Goal: Task Accomplishment & Management: Use online tool/utility

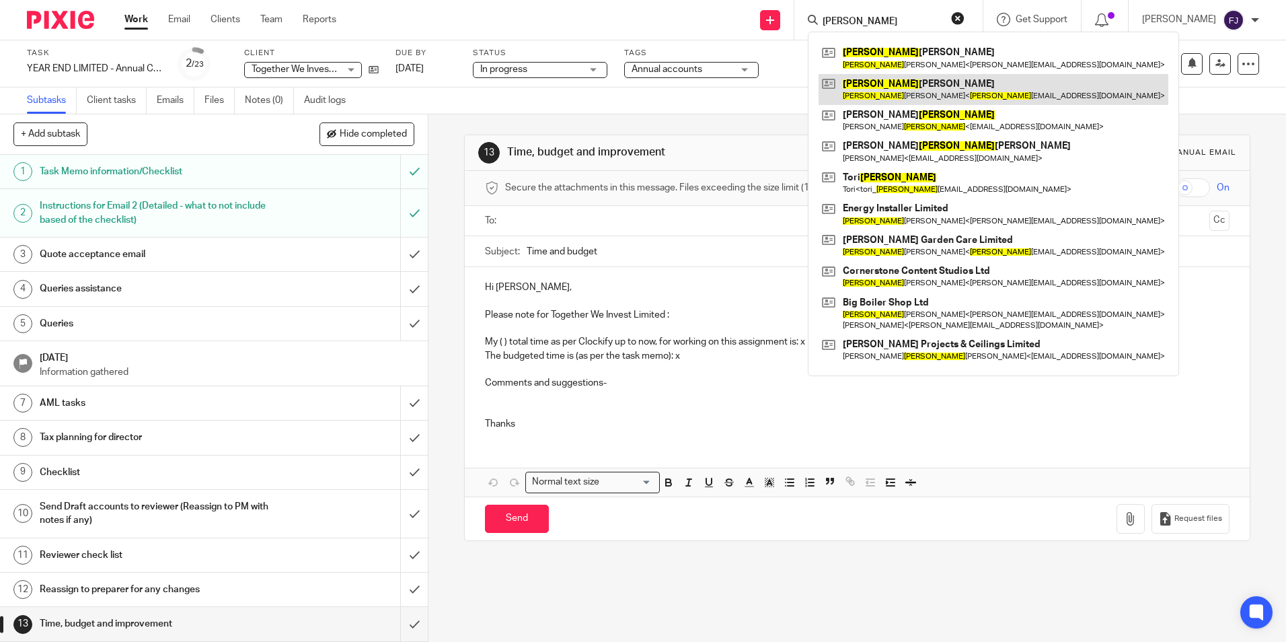
type input "thomas"
click at [893, 79] on link at bounding box center [993, 89] width 350 height 31
click at [898, 90] on link at bounding box center [993, 89] width 350 height 31
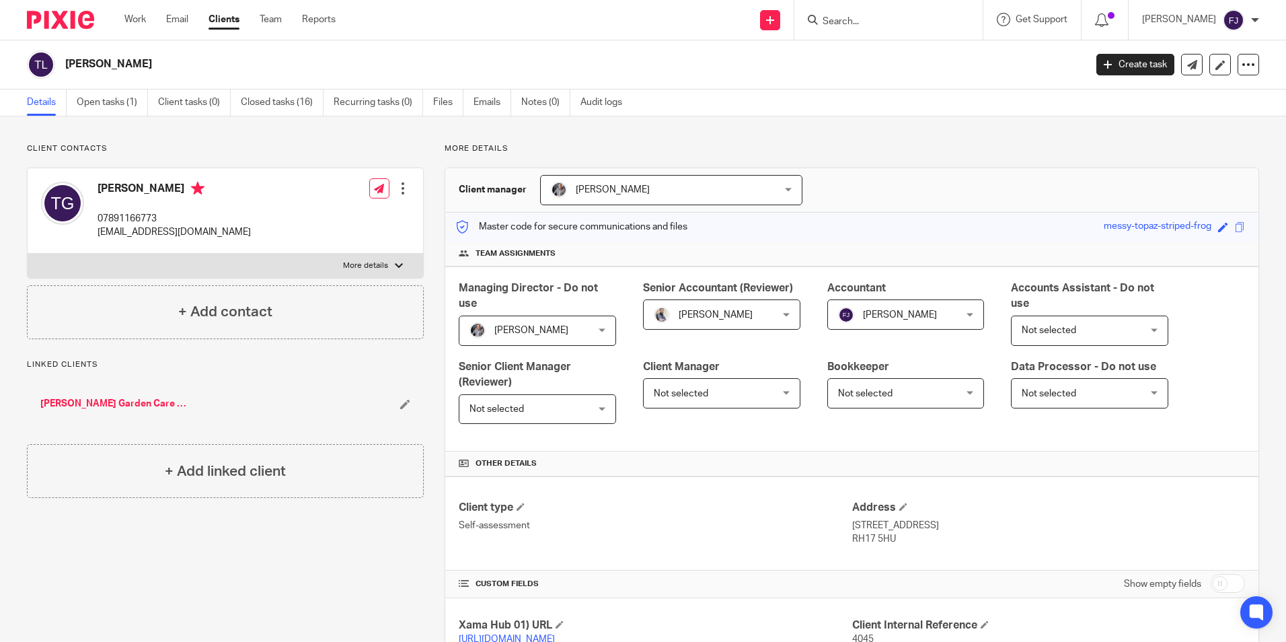
click at [1211, 582] on input "checkbox" at bounding box center [1228, 583] width 34 height 19
checkbox input "true"
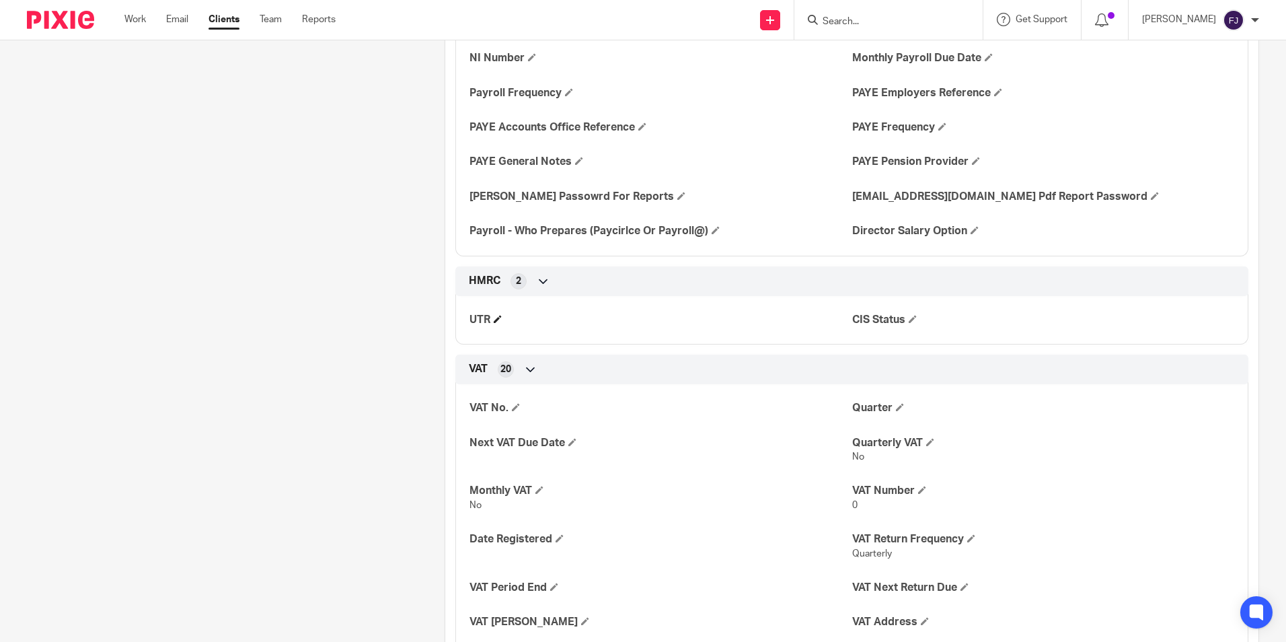
scroll to position [1357, 0]
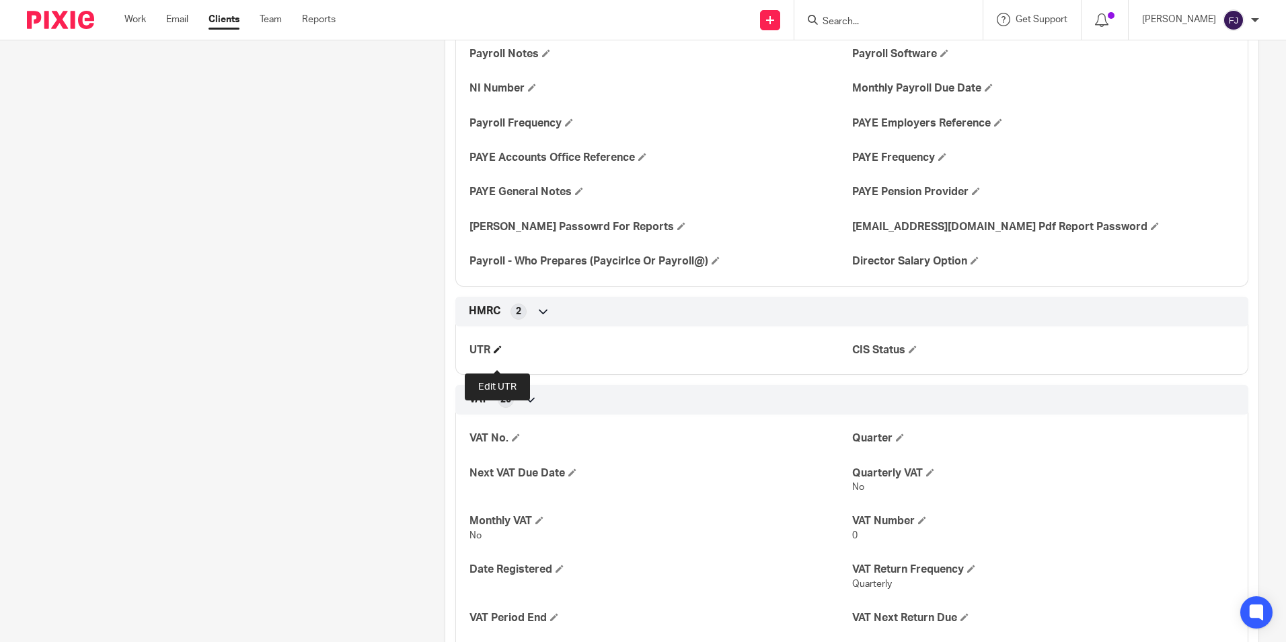
click at [497, 353] on span at bounding box center [498, 349] width 8 height 8
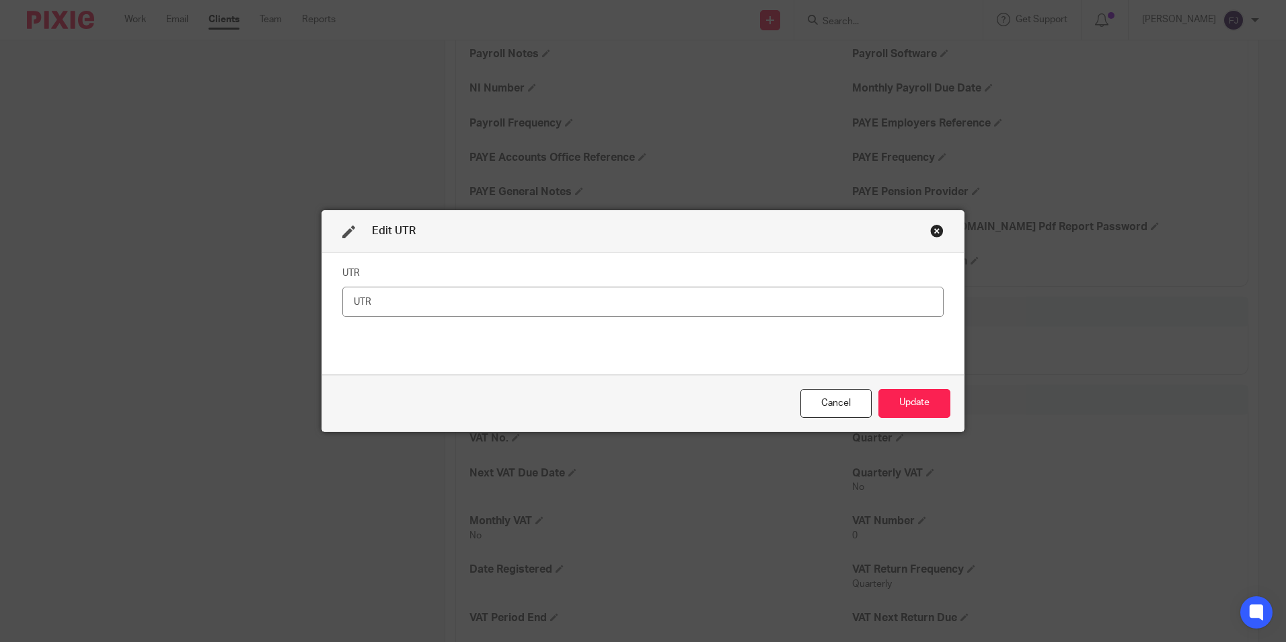
click at [429, 300] on input "text" at bounding box center [642, 301] width 601 height 30
type input "3180442606"
click at [909, 407] on button "Update" at bounding box center [914, 403] width 72 height 29
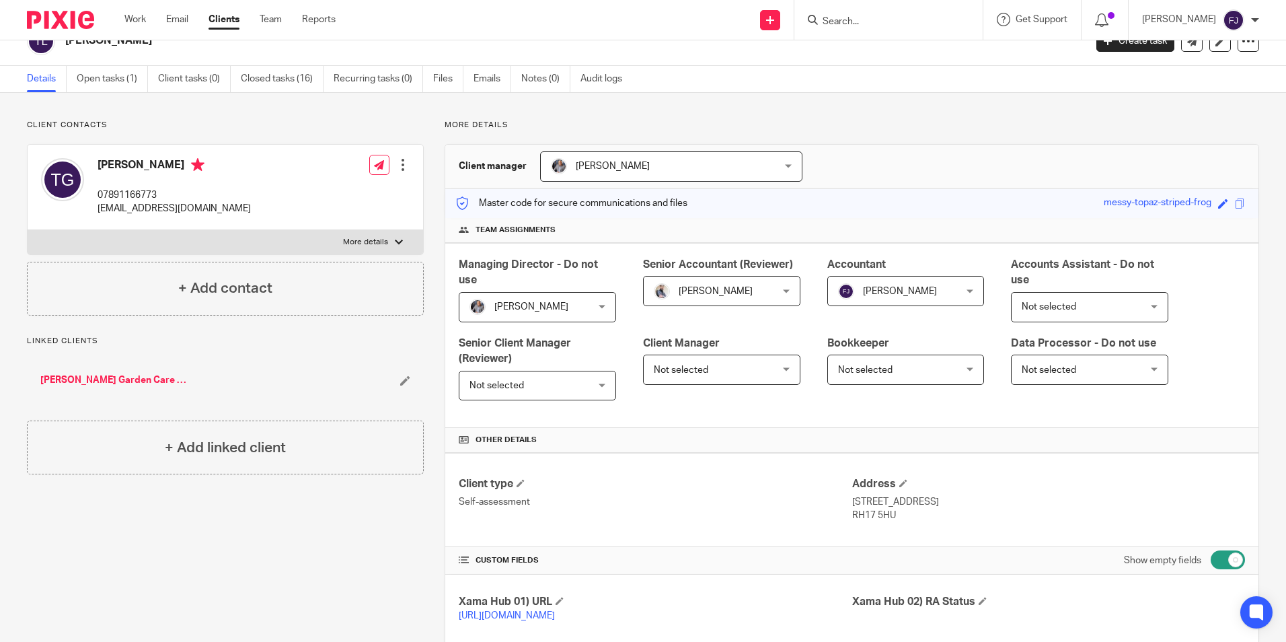
scroll to position [0, 0]
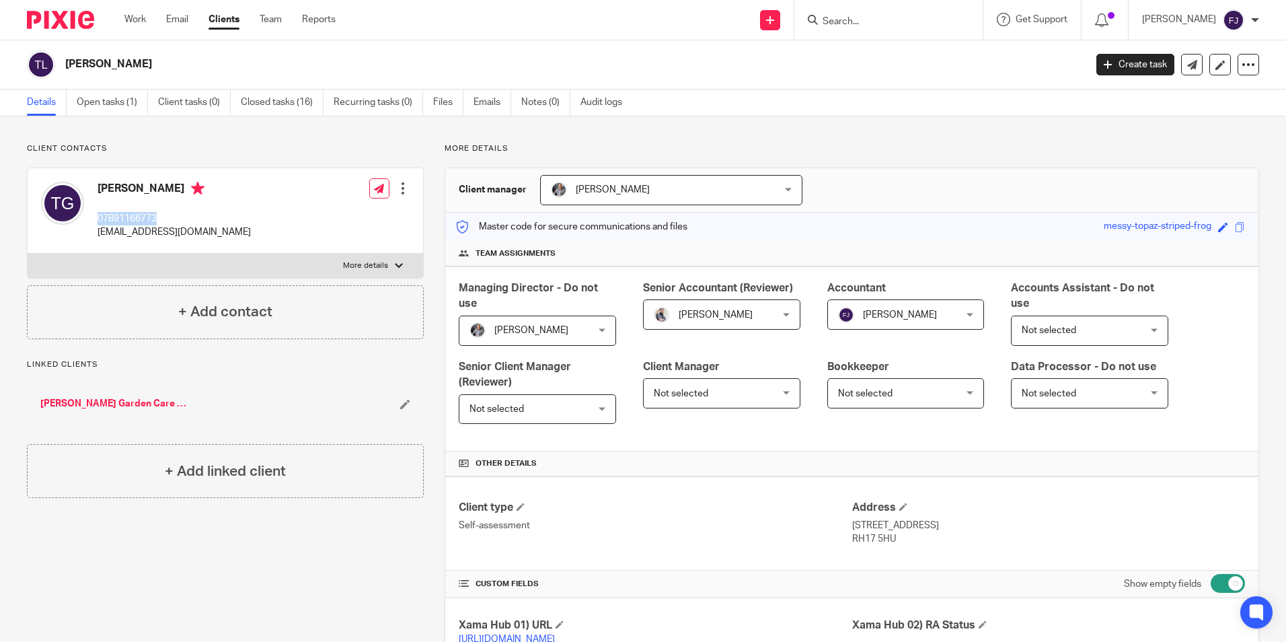
drag, startPoint x: 95, startPoint y: 216, endPoint x: 159, endPoint y: 216, distance: 64.6
click at [159, 216] on div "Thomas Edward Godfrey 07891166773 thomaslloyd19@gmail.com" at bounding box center [146, 210] width 210 height 71
drag, startPoint x: 100, startPoint y: 187, endPoint x: 215, endPoint y: 235, distance: 124.8
click at [215, 235] on div "Thomas Edward Godfrey 07891166773 thomaslloyd19@gmail.com" at bounding box center [174, 211] width 153 height 58
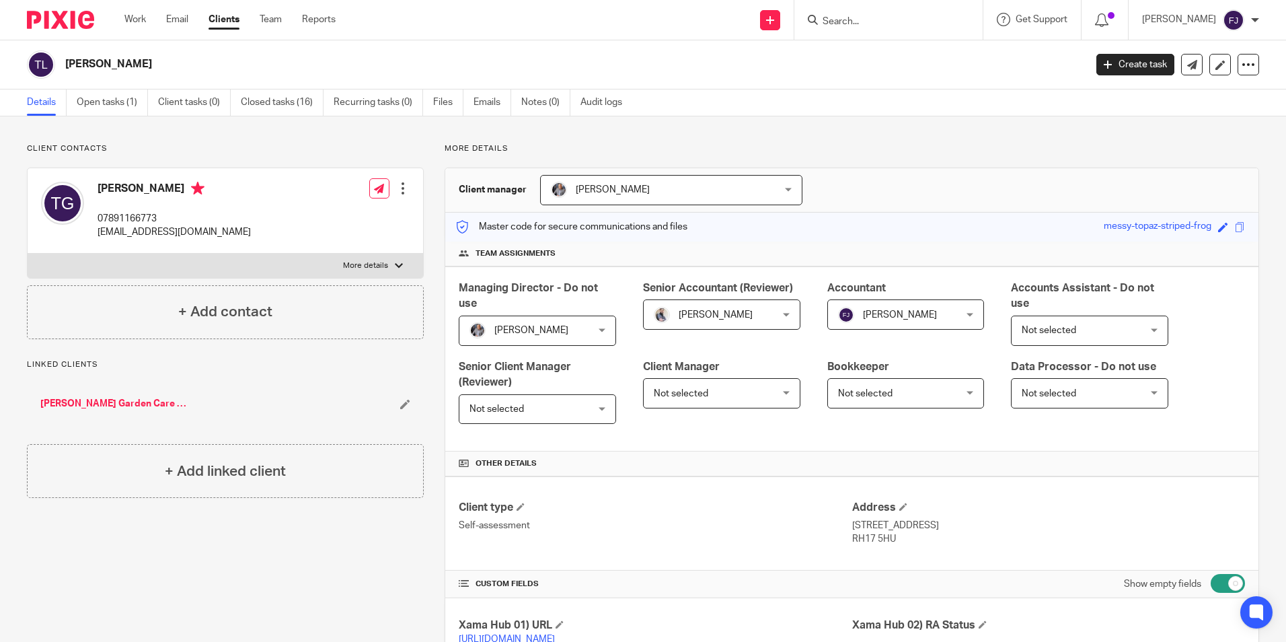
click at [919, 108] on div "Details Open tasks (1) Client tasks (0) Closed tasks (16) Recurring tasks (0) F…" at bounding box center [643, 102] width 1286 height 27
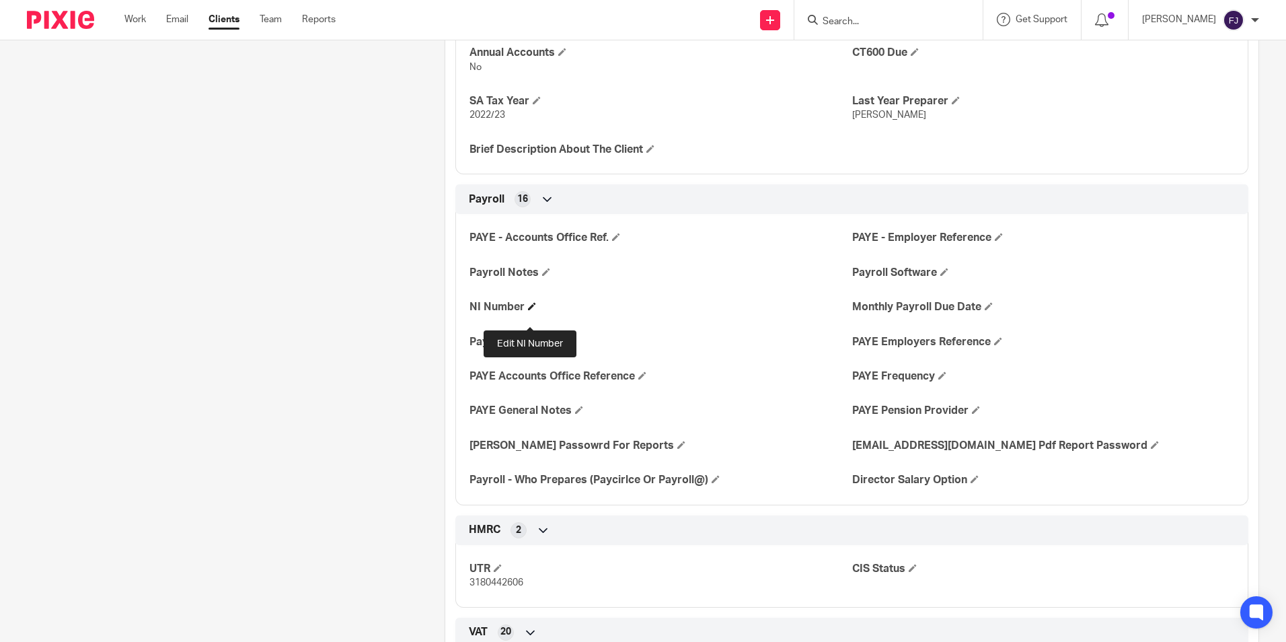
click at [528, 310] on span at bounding box center [532, 306] width 8 height 8
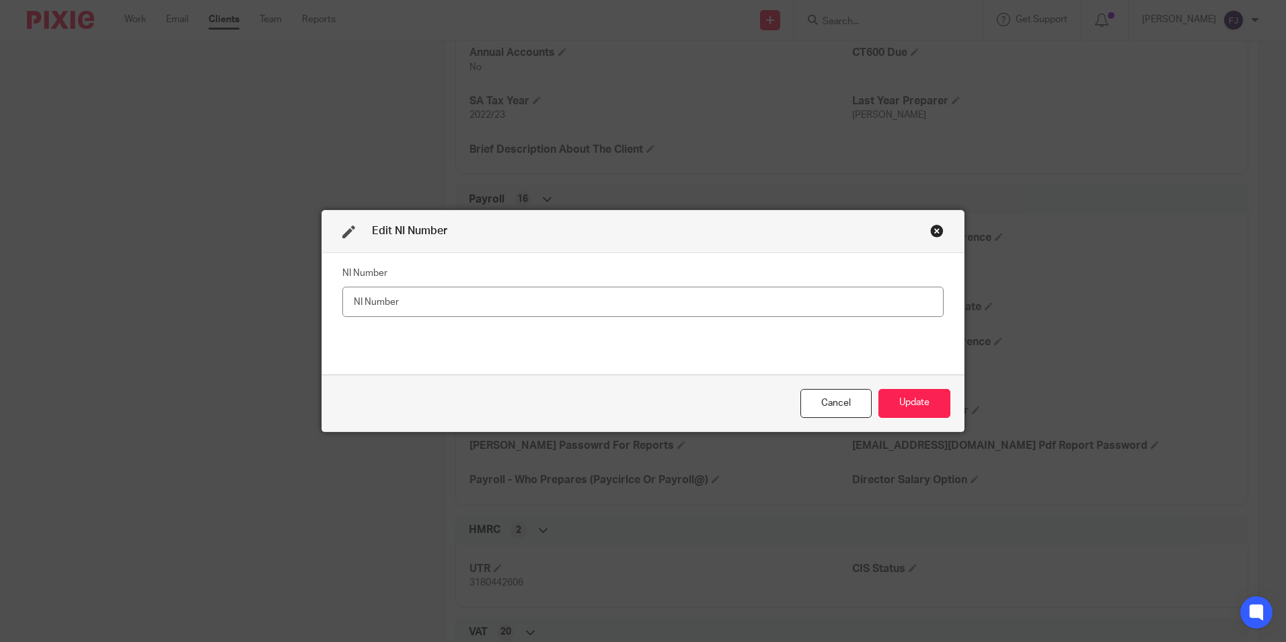
type input "C:\Users\Dell\OneDrive - Together We Count\WP etc\1-Clients\4000-5999-Sole trad…"
click at [526, 307] on input "text" at bounding box center [642, 301] width 601 height 30
paste input "JN764772A"
type input "JN764772A"
click at [613, 360] on div "NI Number JN764772A" at bounding box center [642, 313] width 601 height 101
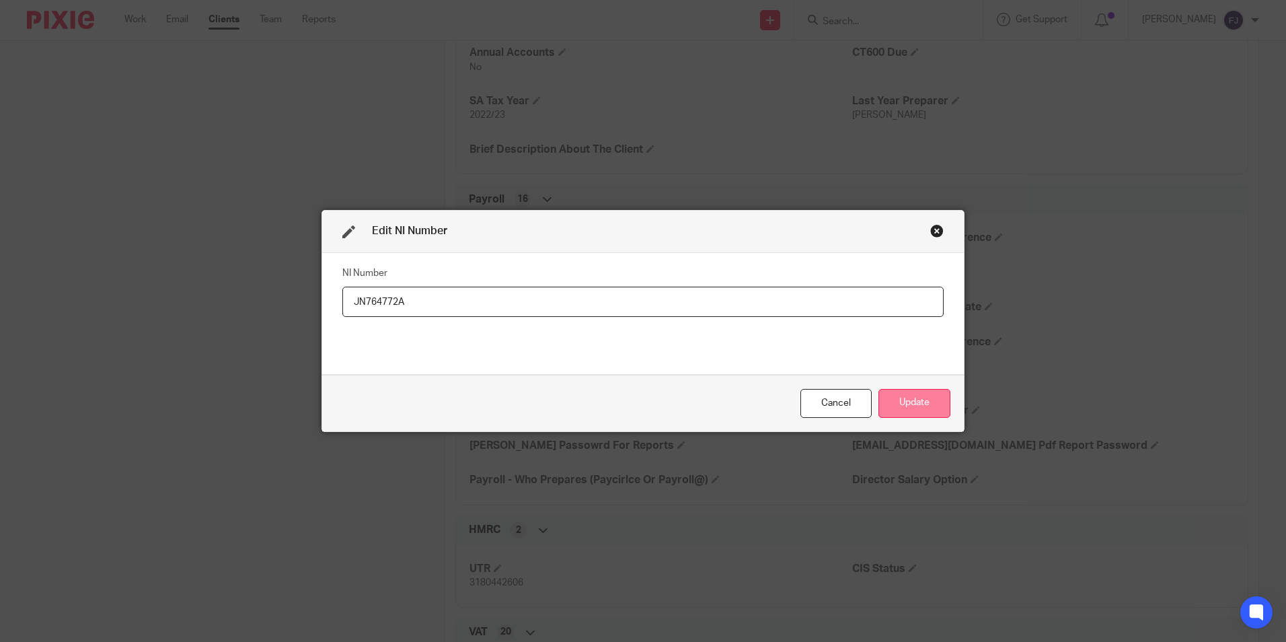
click at [908, 410] on button "Update" at bounding box center [914, 403] width 72 height 29
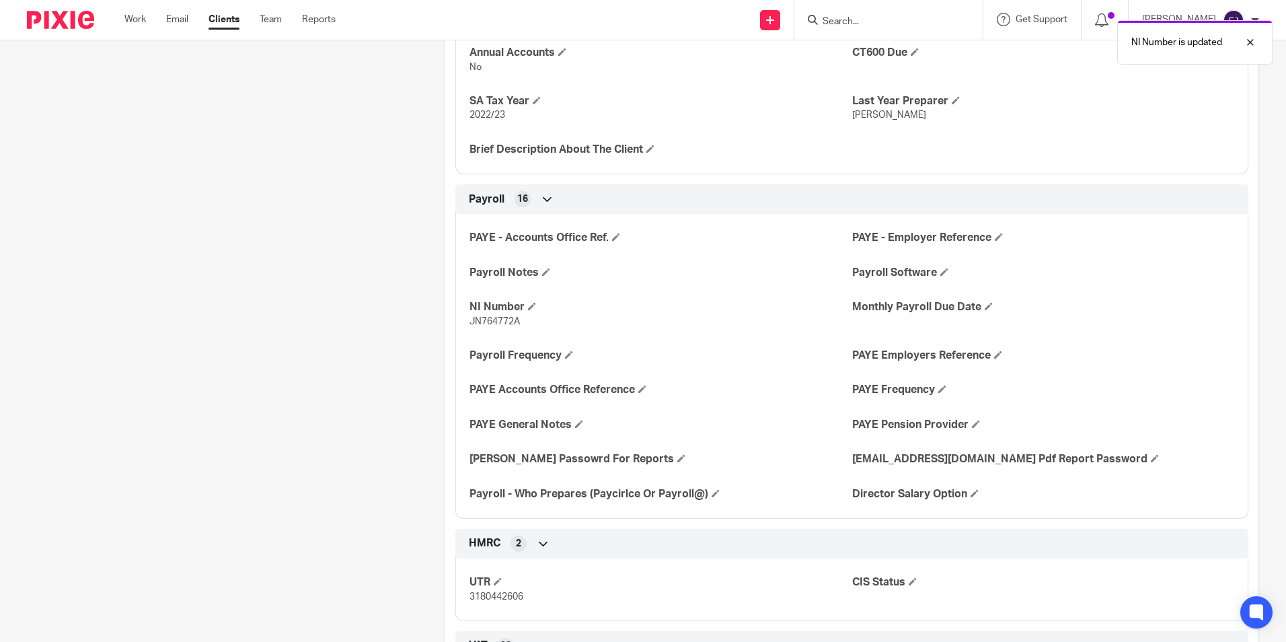
click at [598, 328] on p "JN764772A" at bounding box center [660, 321] width 382 height 13
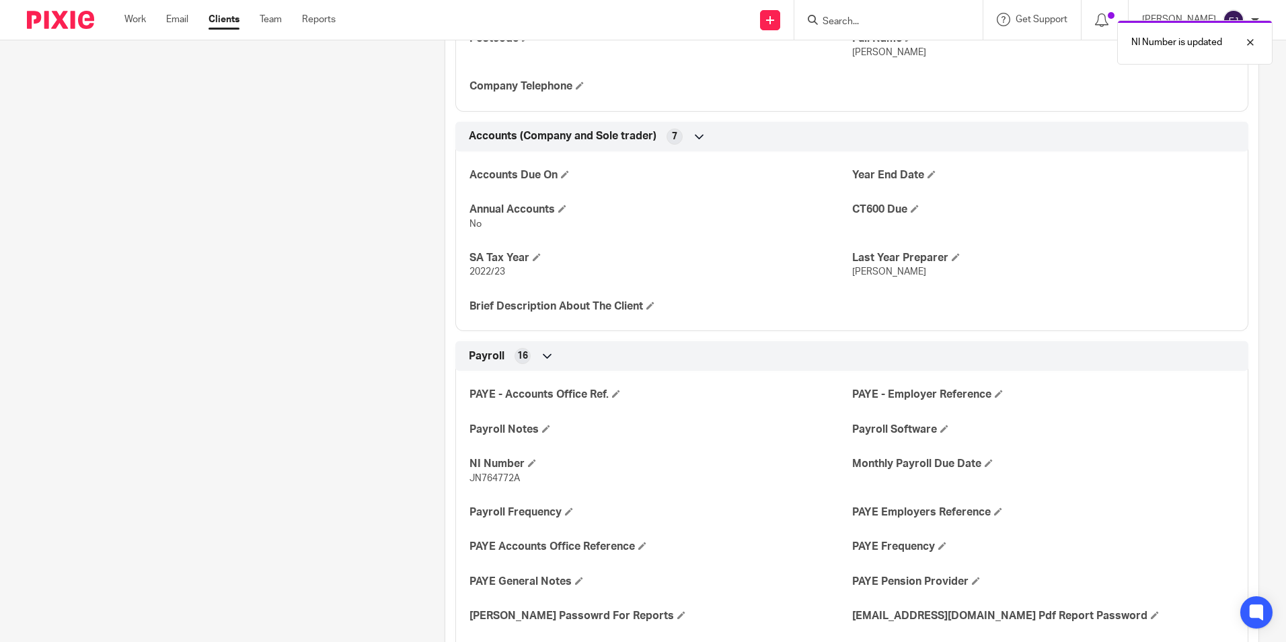
scroll to position [802, 0]
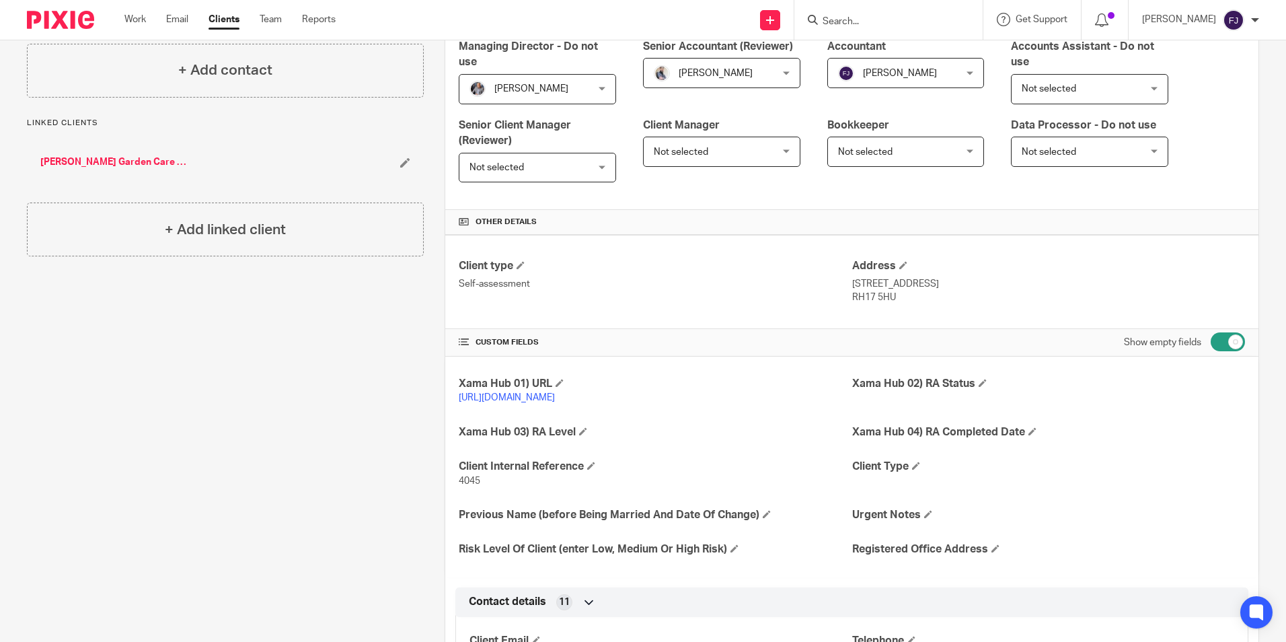
scroll to position [0, 0]
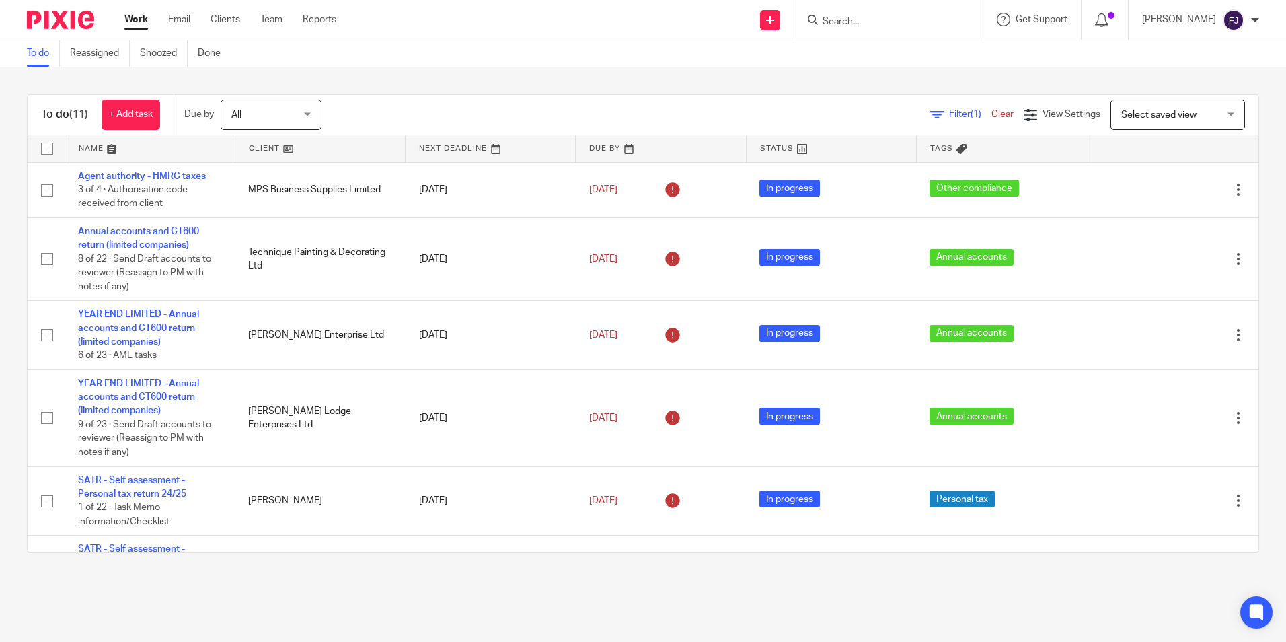
click at [137, 17] on link "Work" at bounding box center [136, 19] width 24 height 13
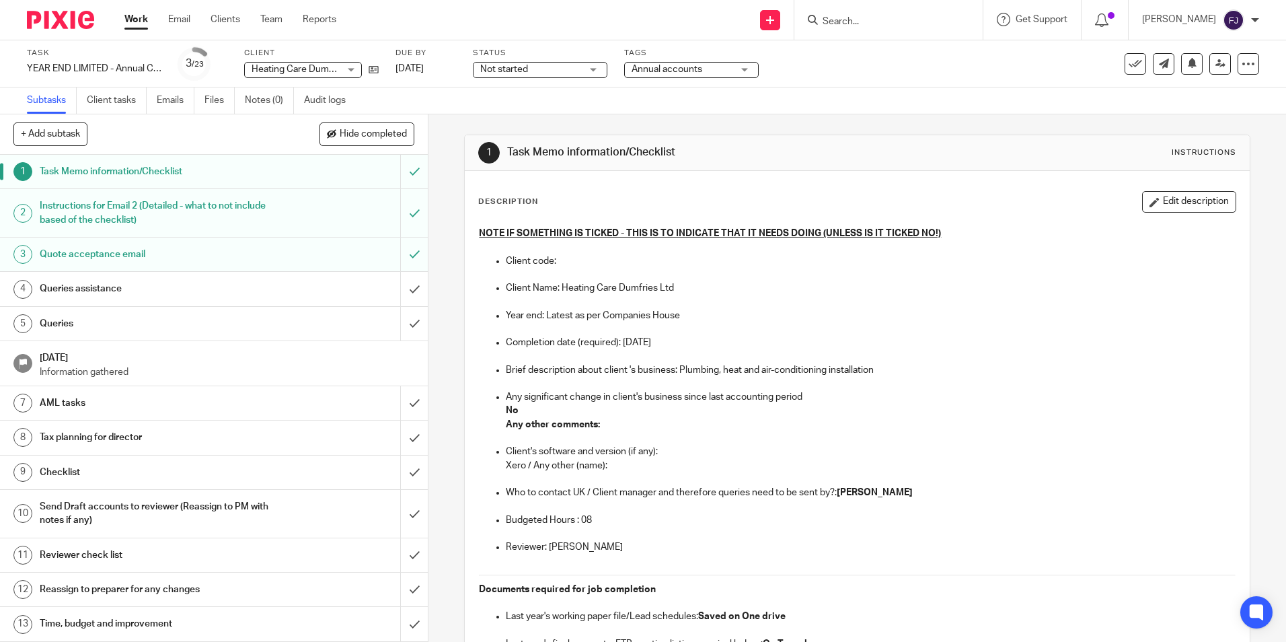
scroll to position [67, 0]
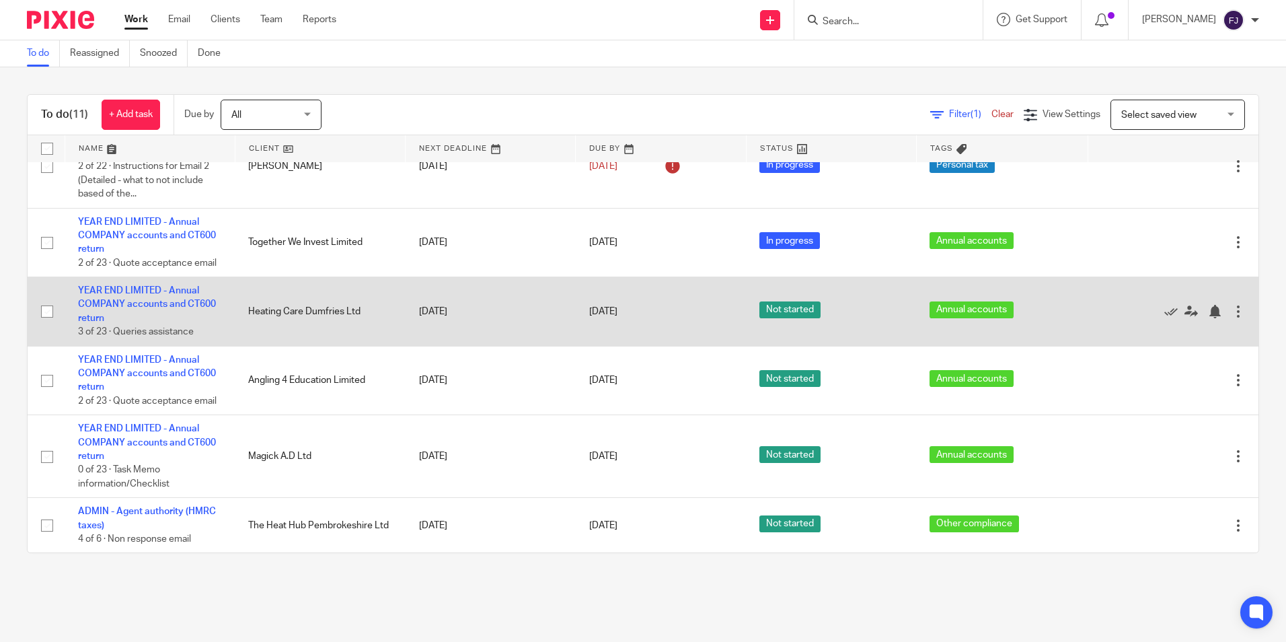
scroll to position [411, 0]
drag, startPoint x: 245, startPoint y: 309, endPoint x: 371, endPoint y: 313, distance: 125.8
click at [360, 309] on td "Heating Care Dumfries Ltd" at bounding box center [320, 310] width 170 height 69
drag, startPoint x: 359, startPoint y: 309, endPoint x: 232, endPoint y: 309, distance: 127.1
click at [235, 309] on td "Heating Care Dumfries Ltd" at bounding box center [320, 310] width 170 height 69
